Goal: Information Seeking & Learning: Learn about a topic

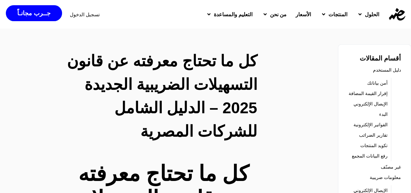
click at [370, 129] on link "الفواتير الإلكترونية" at bounding box center [371, 124] width 34 height 9
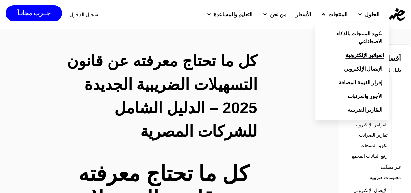
click at [350, 56] on span "الفواتير الإلكترونية" at bounding box center [365, 55] width 38 height 8
click at [351, 55] on span "الفواتير الإلكترونية" at bounding box center [365, 55] width 38 height 8
click at [351, 65] on span "الإيصال الإلكتروني" at bounding box center [365, 69] width 38 height 8
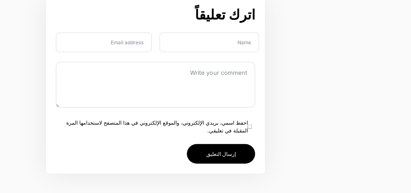
scroll to position [1756, 0]
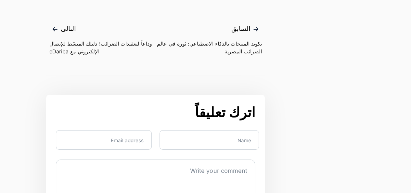
click at [60, 34] on span "التالى" at bounding box center [102, 29] width 106 height 11
click at [71, 34] on span "التالى" at bounding box center [102, 29] width 106 height 11
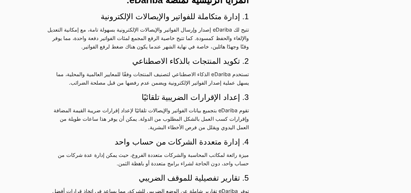
scroll to position [1171, 0]
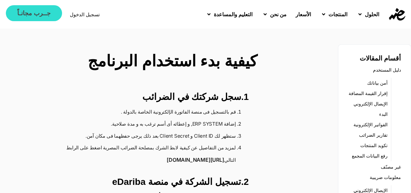
click at [29, 14] on span "جــرب مجانـاً" at bounding box center [33, 13] width 33 height 6
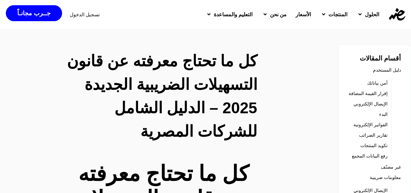
scroll to position [33, 0]
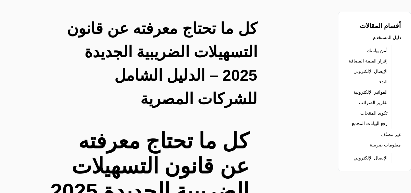
click at [371, 97] on link "الفواتير الإلكترونية" at bounding box center [371, 91] width 34 height 9
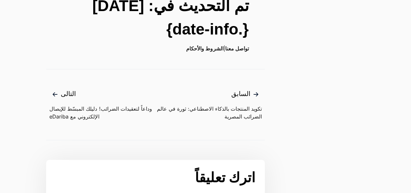
scroll to position [1756, 0]
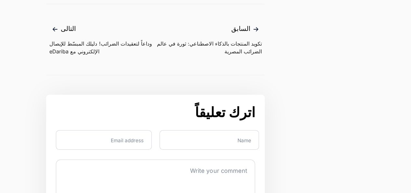
click at [76, 50] on span "وداعاً لتعقيدات الضرائب! دليلك المبسّط للإيصال الإلكتروني مع eDariba" at bounding box center [102, 48] width 106 height 16
click at [73, 34] on span "التالى" at bounding box center [102, 29] width 106 height 11
click at [60, 34] on span "التالى" at bounding box center [102, 29] width 106 height 11
click at [67, 34] on span "التالى" at bounding box center [102, 29] width 106 height 11
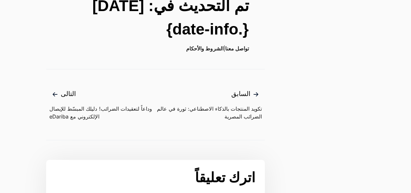
scroll to position [1659, 0]
